Goal: Transaction & Acquisition: Download file/media

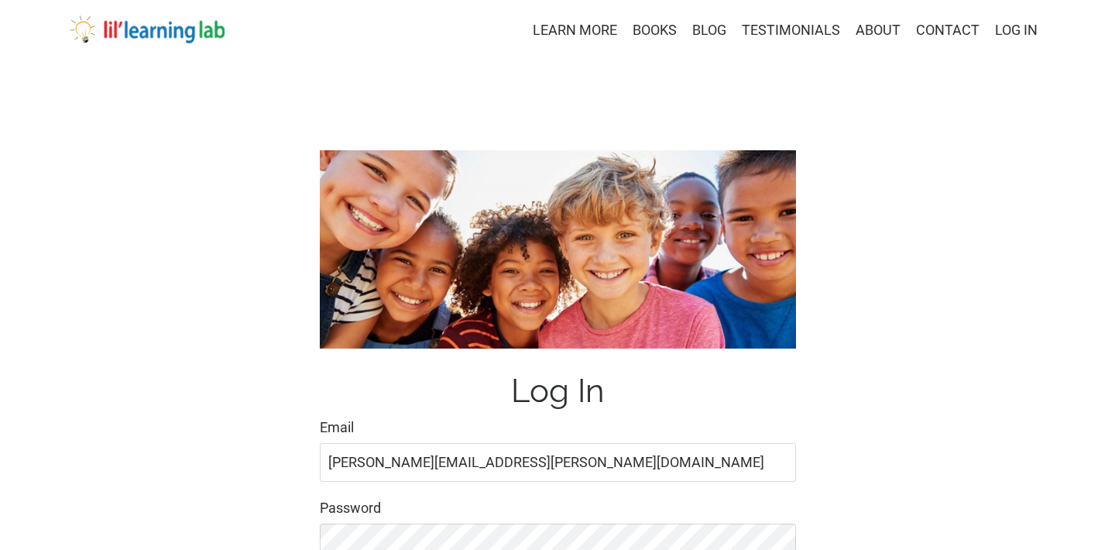
type input "jane.goaslind@gmail.com"
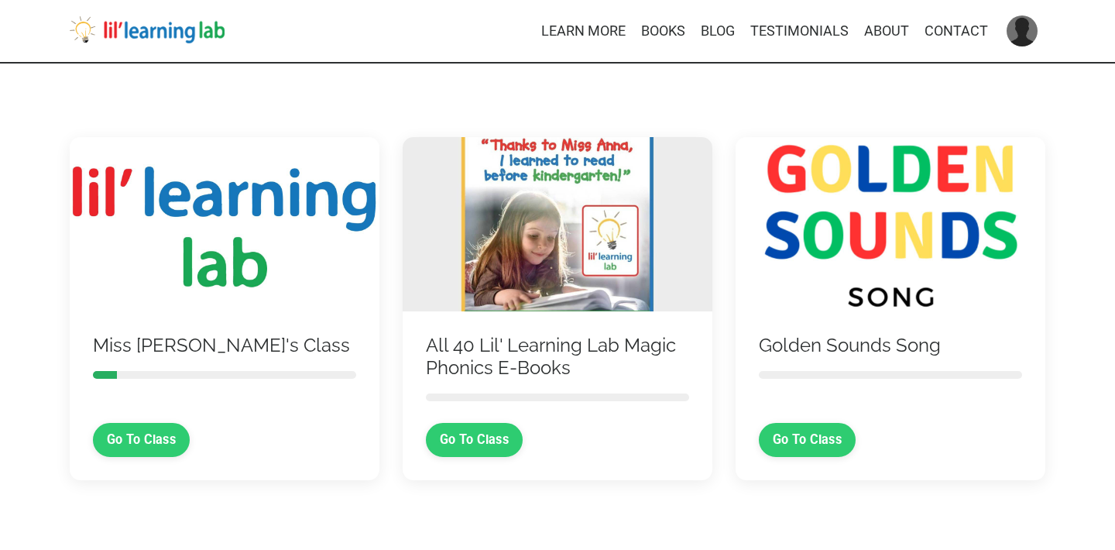
scroll to position [37, 0]
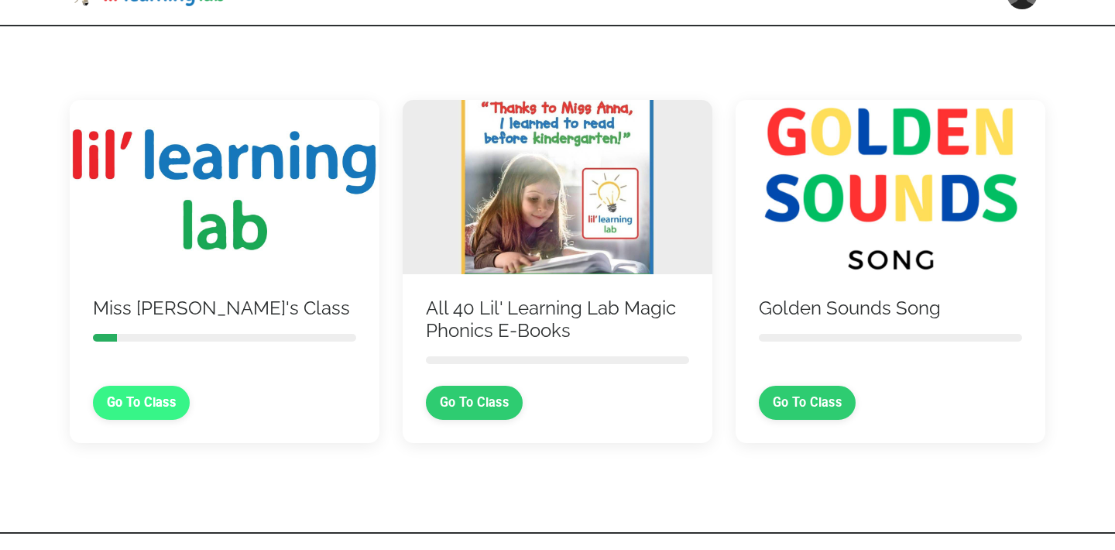
click at [173, 402] on link "Go To Class" at bounding box center [141, 403] width 97 height 34
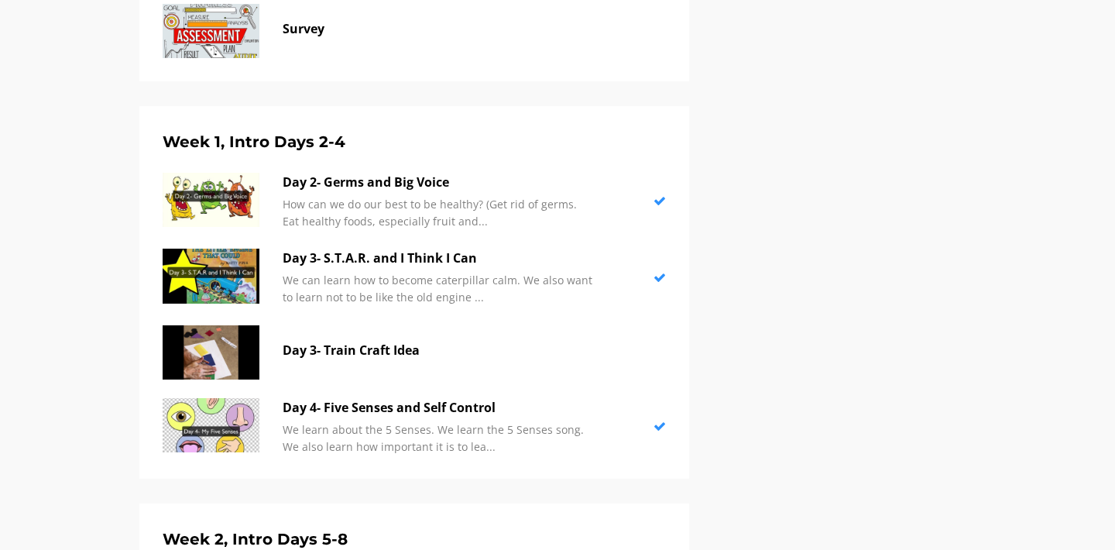
scroll to position [873, 0]
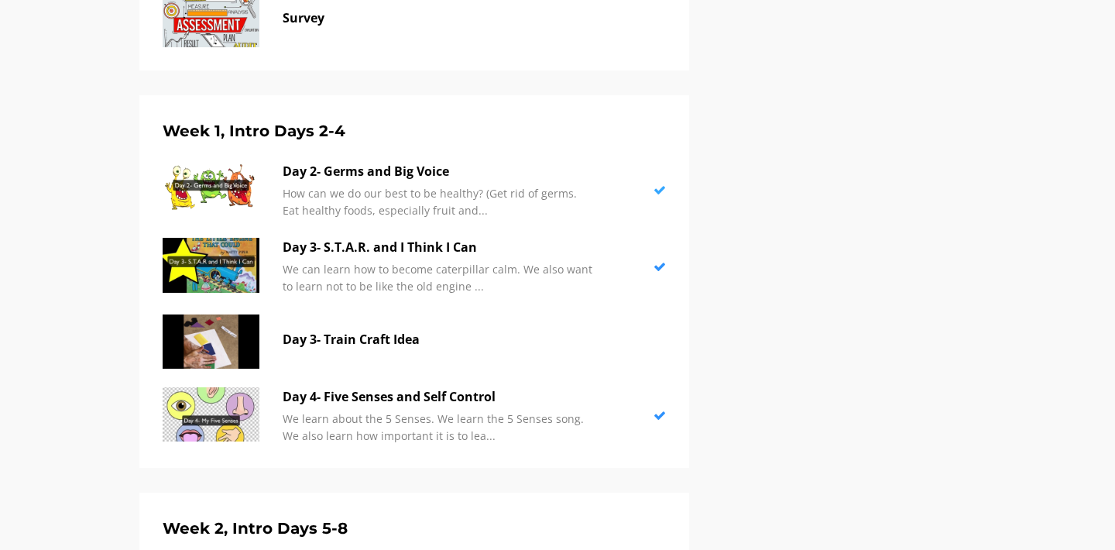
click at [334, 178] on div "Day 2- Germs and Big Voice How can we do our best to be healthy? (Get rid of ge…" at bounding box center [438, 190] width 310 height 57
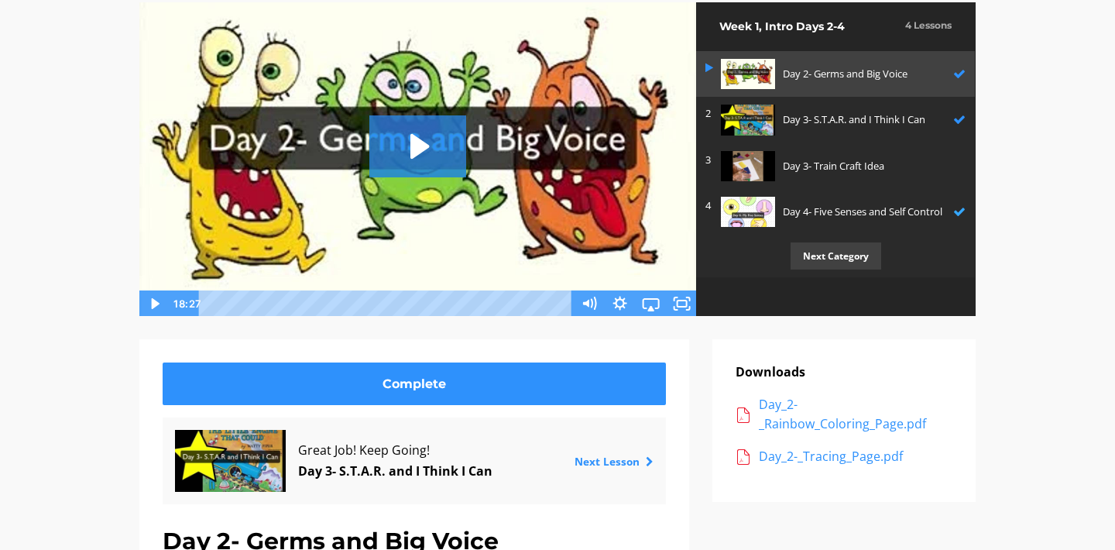
scroll to position [146, 0]
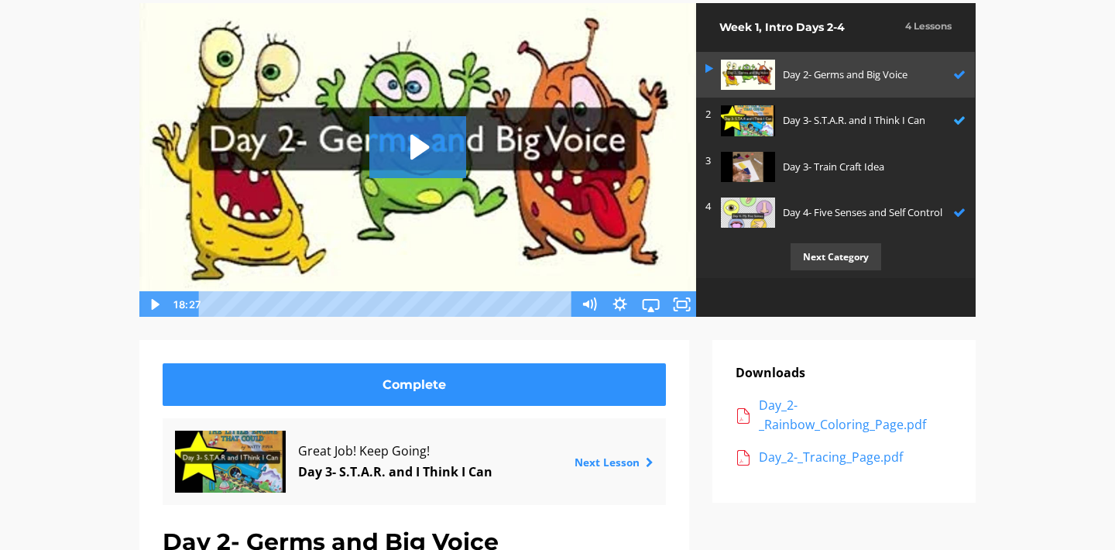
click at [820, 132] on div "Day 3- S.T.A.R. and I Think I Can" at bounding box center [864, 120] width 163 height 30
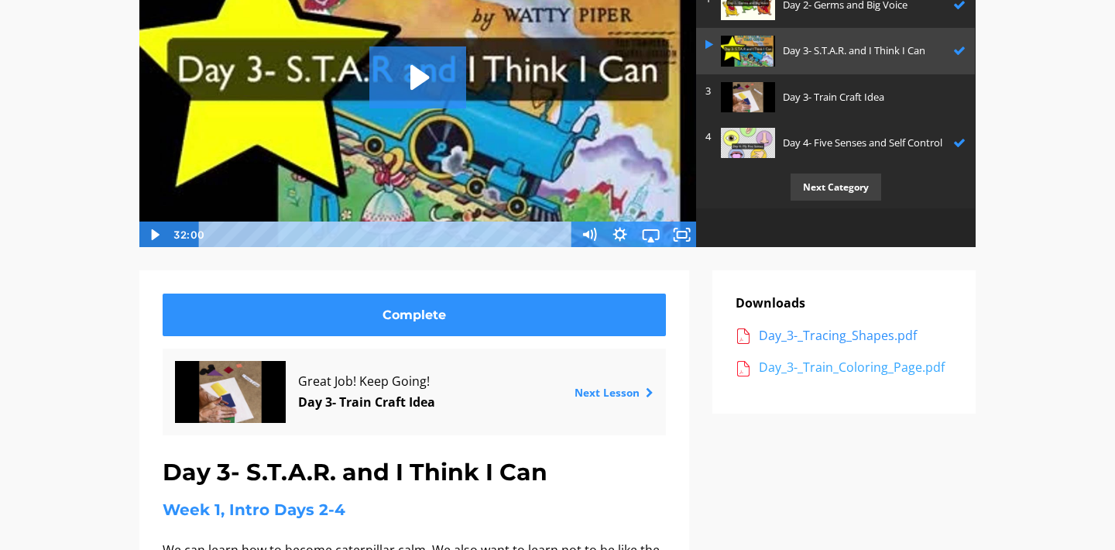
scroll to position [163, 0]
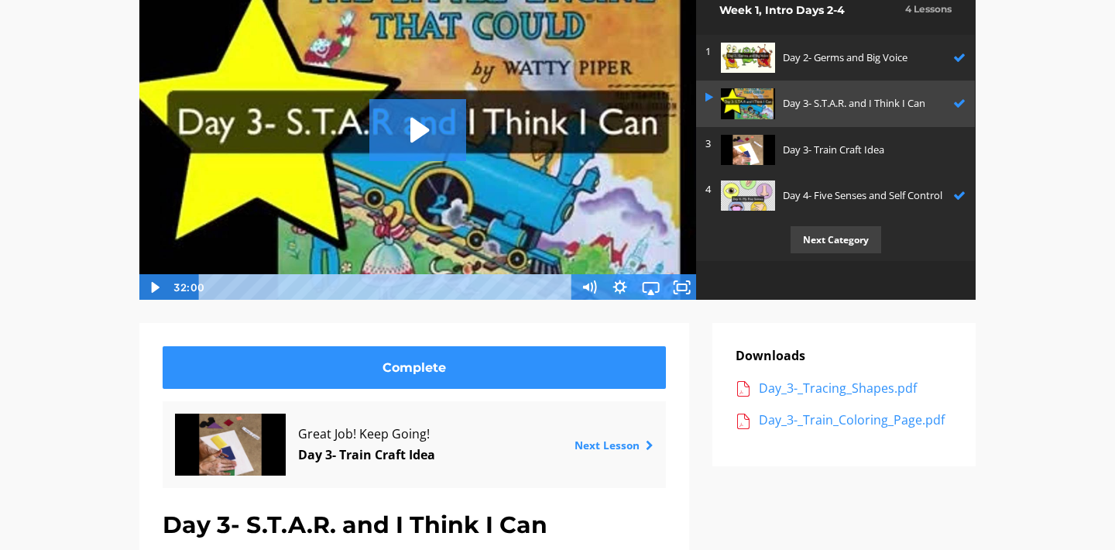
click at [867, 161] on div "Day 3- Train Craft Idea" at bounding box center [870, 150] width 175 height 30
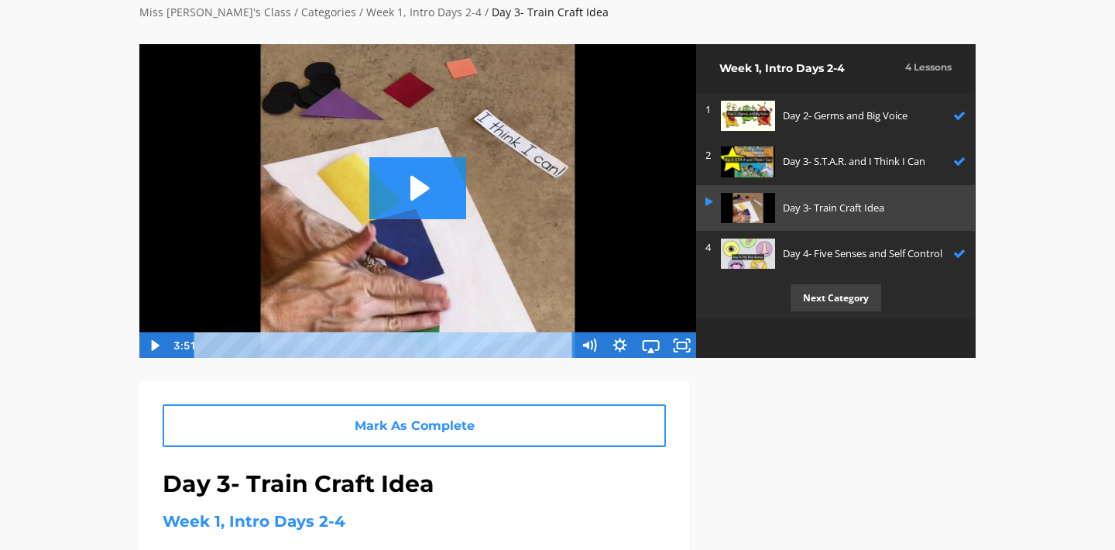
scroll to position [104, 0]
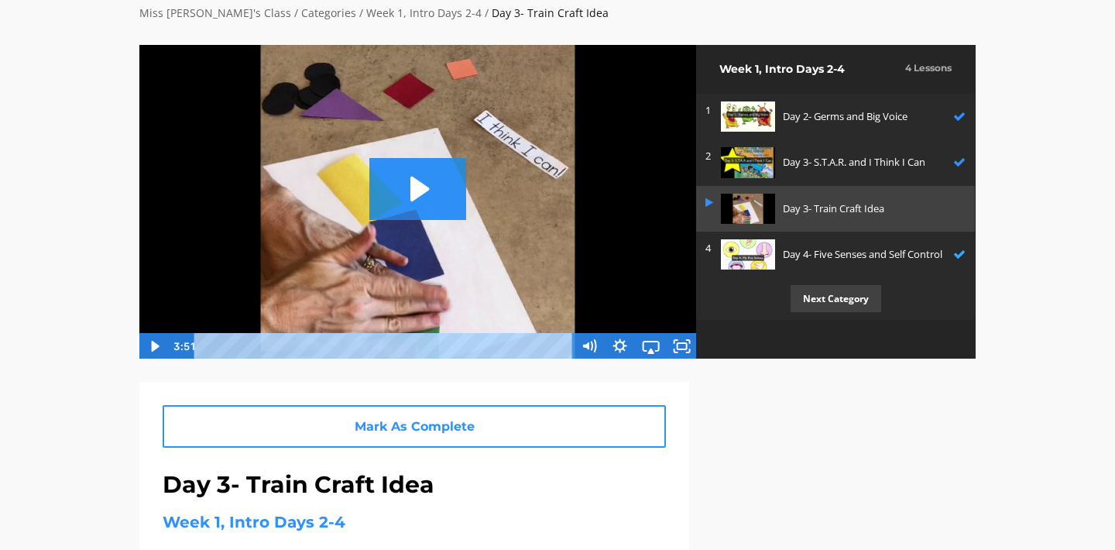
click at [771, 245] on img at bounding box center [748, 254] width 54 height 30
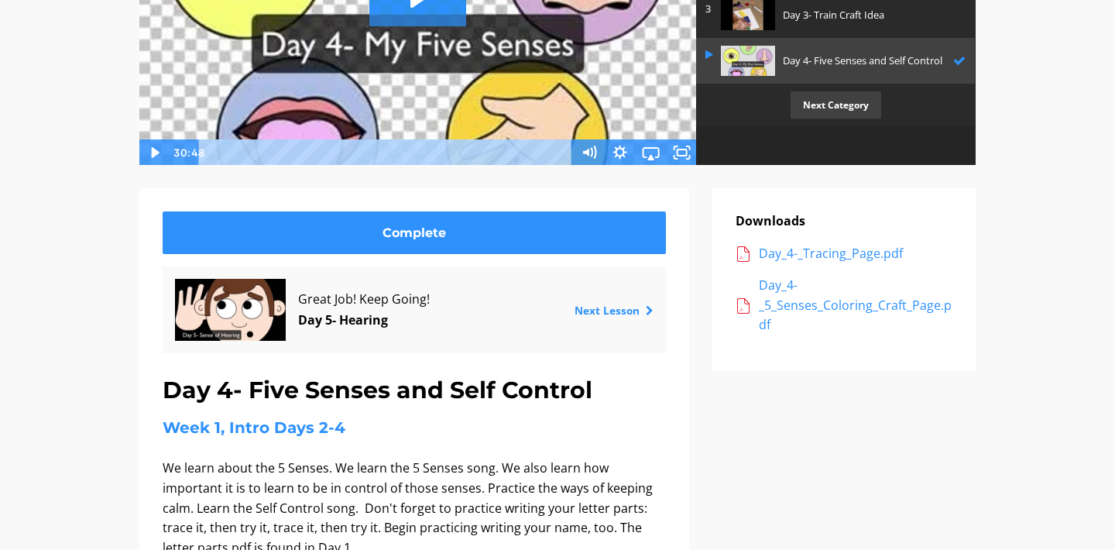
scroll to position [298, 0]
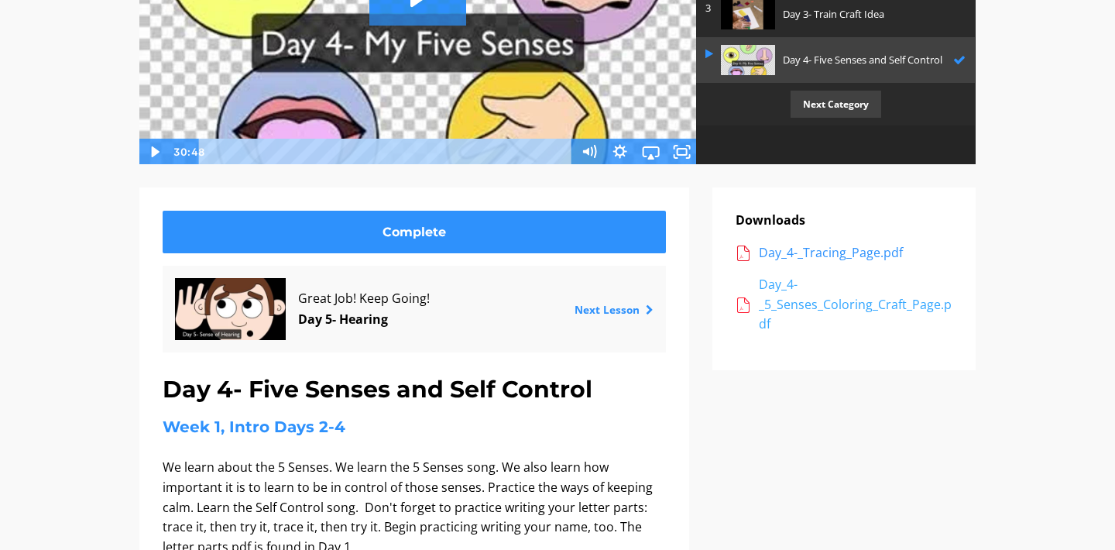
click at [817, 305] on div "Day_4-_5_Senses_Coloring_Craft_Page.pdf" at bounding box center [856, 305] width 194 height 60
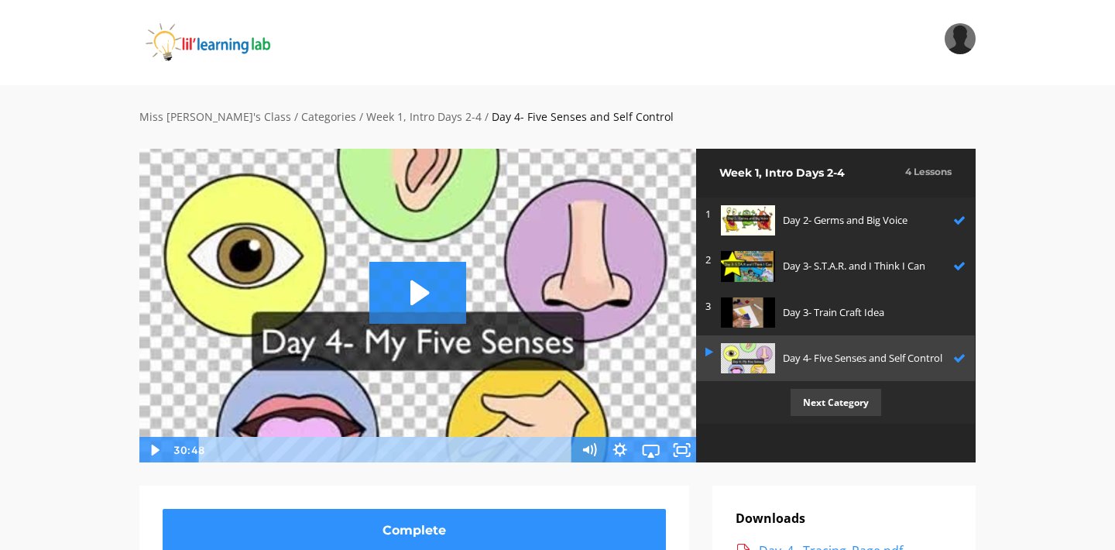
scroll to position [0, 0]
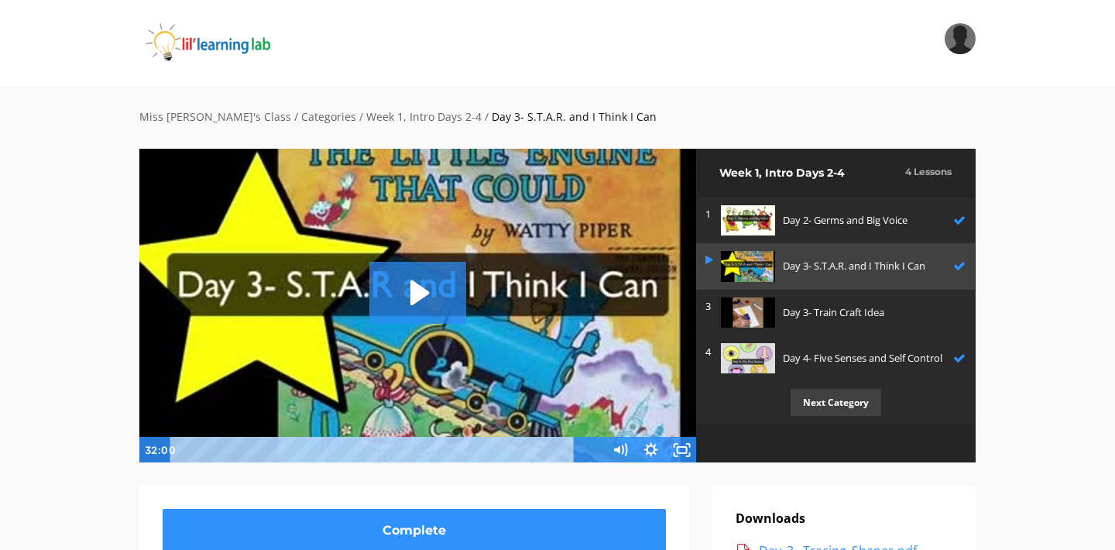
scroll to position [163, 0]
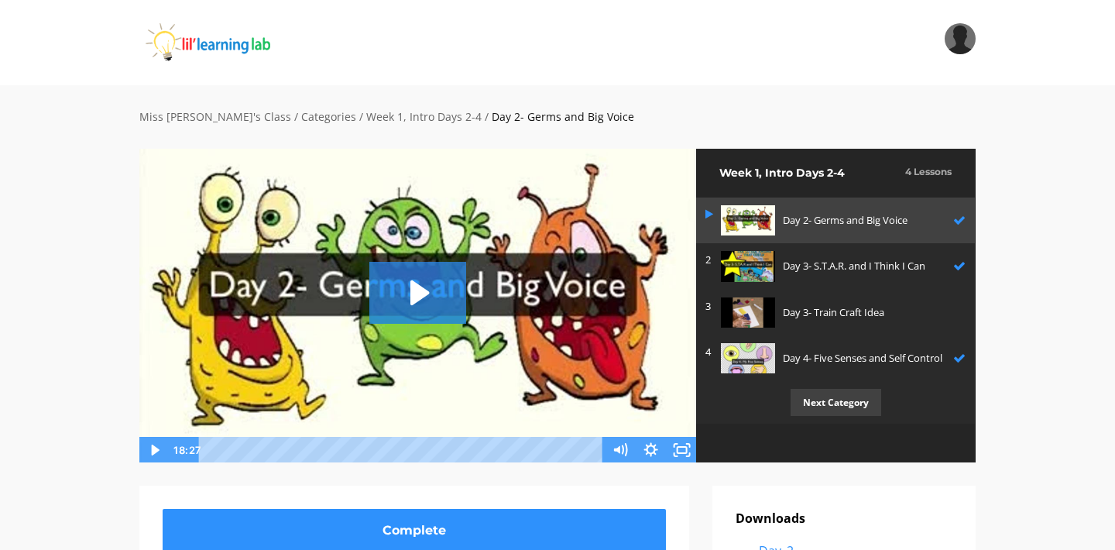
click at [235, 43] on img at bounding box center [227, 42] width 177 height 39
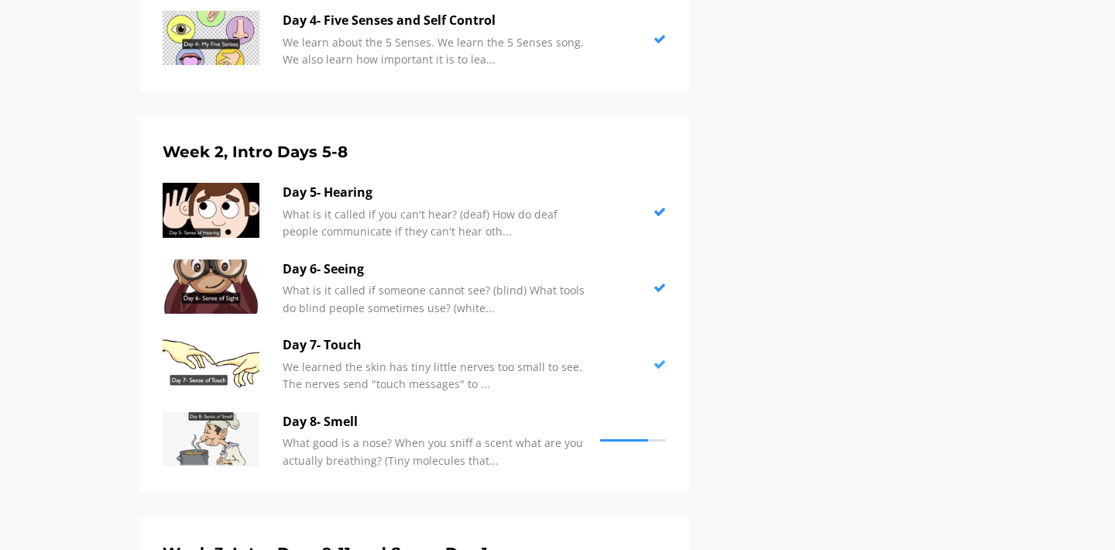
scroll to position [1250, 0]
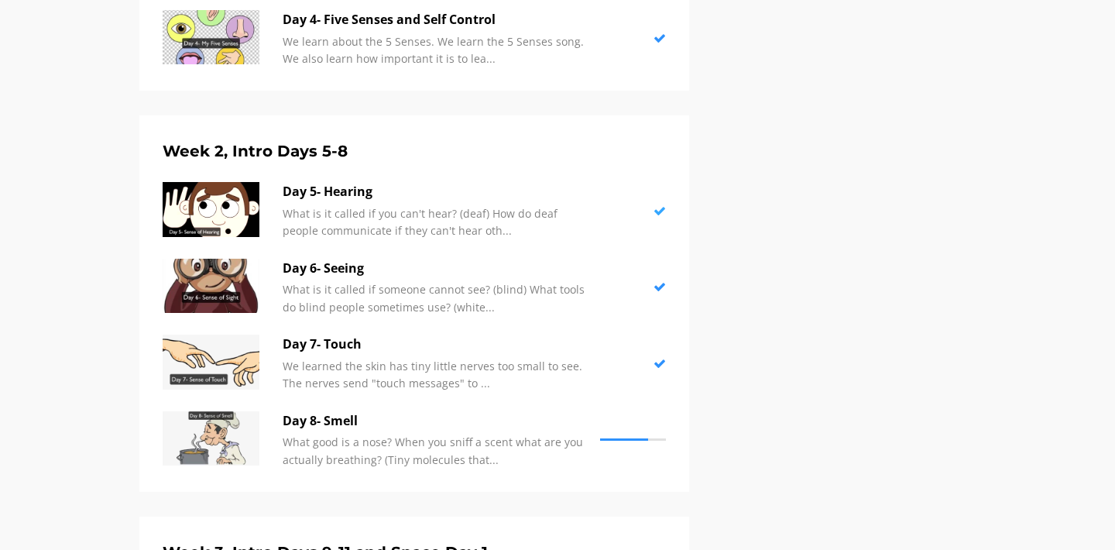
click at [362, 182] on p "Day 5- Hearing" at bounding box center [438, 192] width 310 height 20
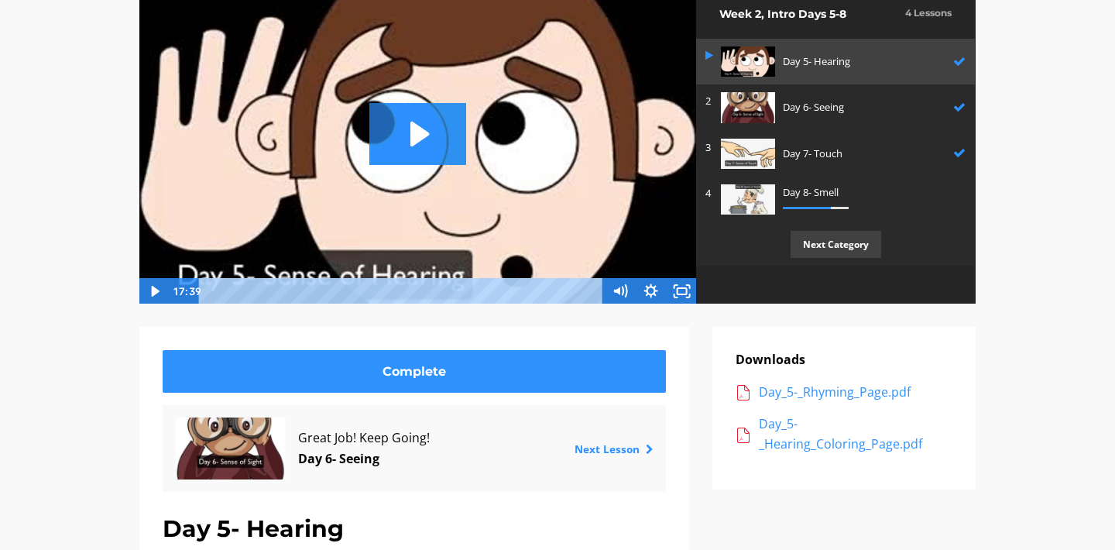
scroll to position [159, 0]
click at [800, 451] on div "Day_5-_Hearing_Coloring_Page.pdf" at bounding box center [856, 433] width 194 height 39
click at [821, 105] on p "Day 6- Seeing" at bounding box center [864, 107] width 163 height 16
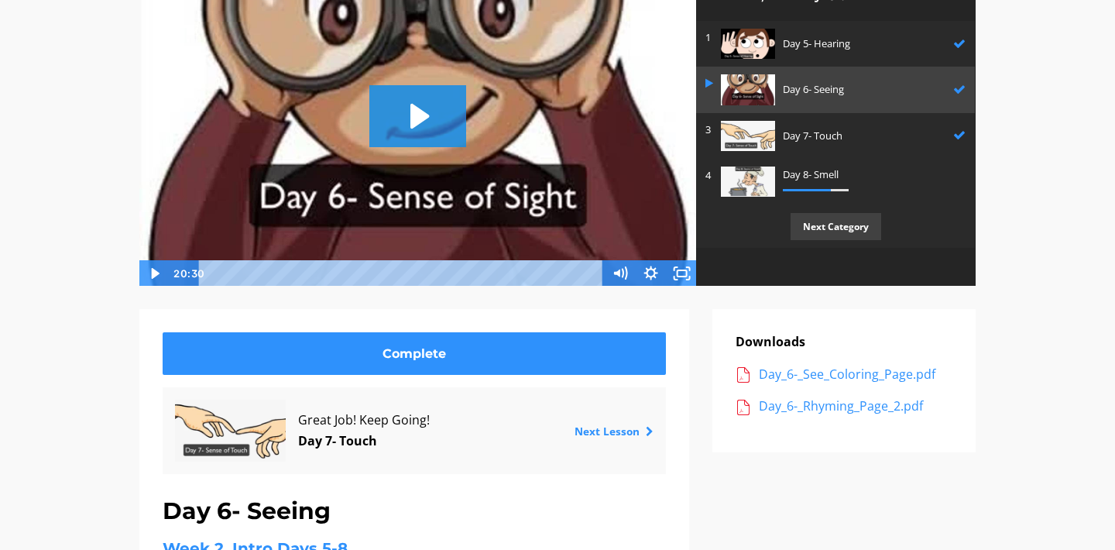
scroll to position [166, 0]
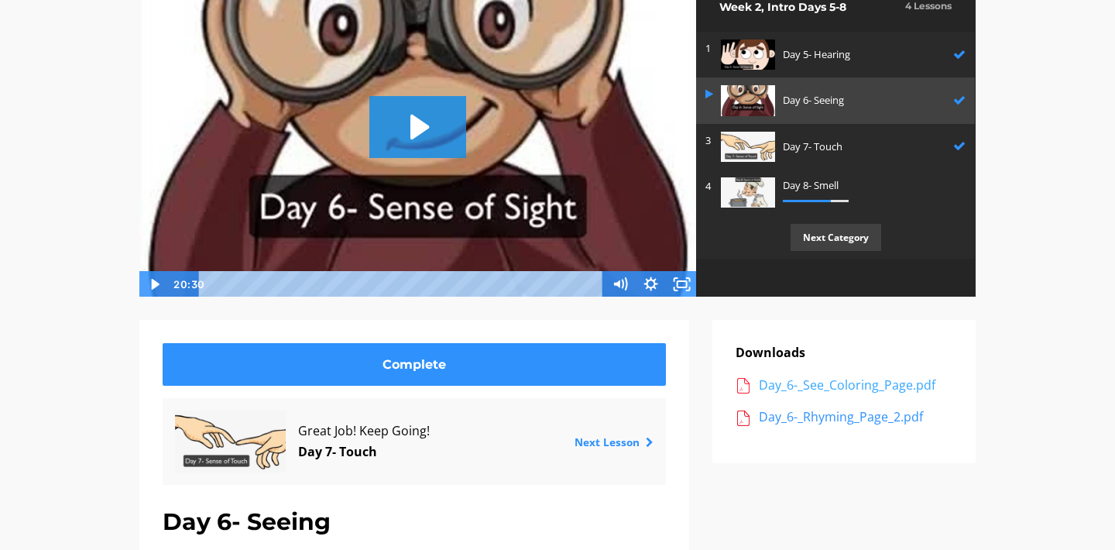
click at [903, 384] on div "Day_6-_See_Coloring_Page.pdf" at bounding box center [856, 385] width 194 height 20
click at [861, 146] on p "Day 7- Touch" at bounding box center [864, 147] width 163 height 16
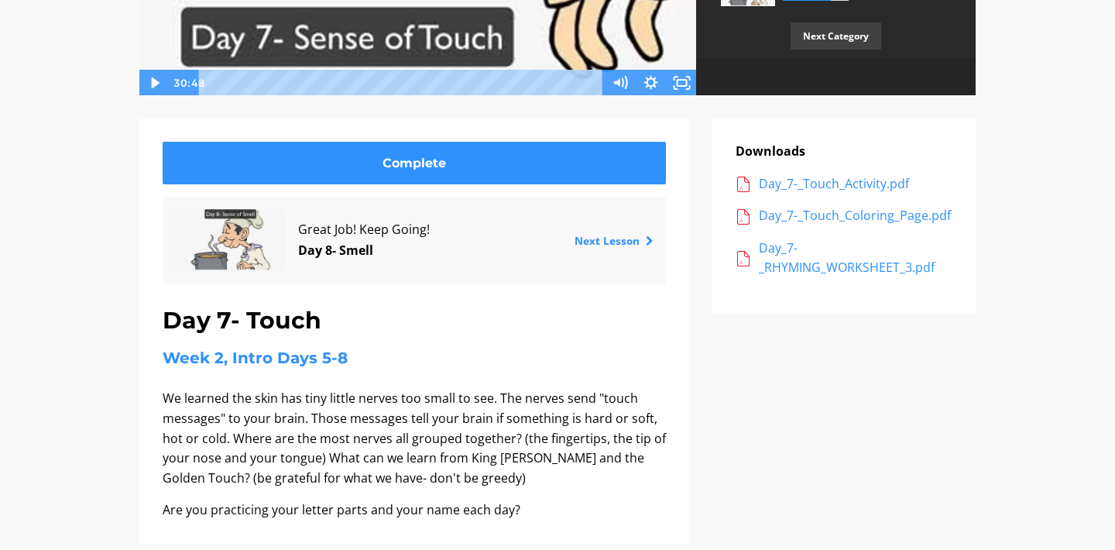
scroll to position [379, 0]
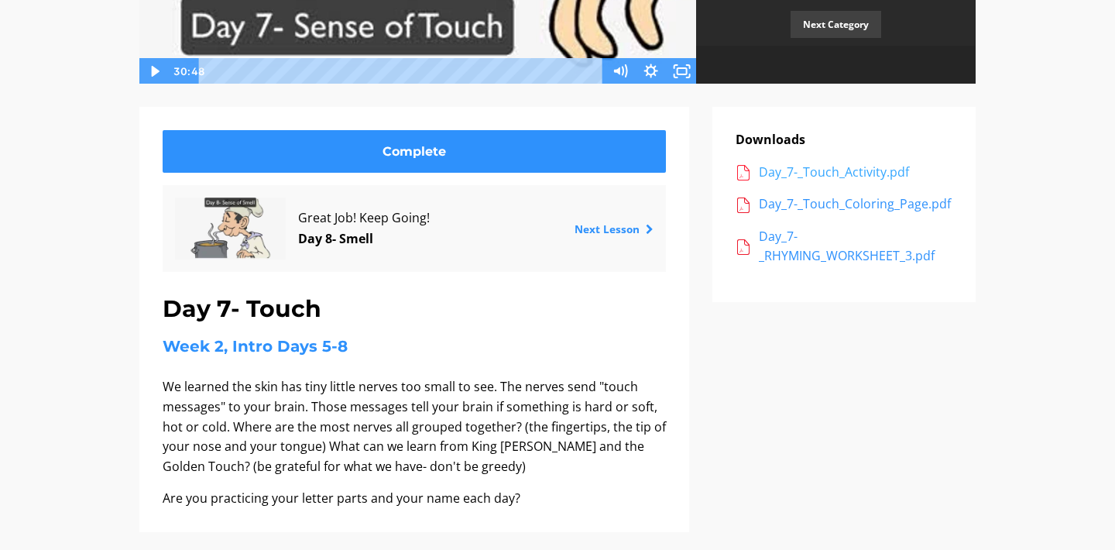
click at [830, 175] on div "Day_7-_Touch_Activity.pdf" at bounding box center [856, 173] width 194 height 20
